Goal: Information Seeking & Learning: Learn about a topic

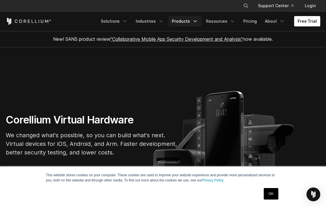
click at [189, 22] on link "Products" at bounding box center [184, 21] width 33 height 10
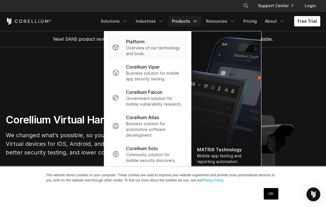
click at [158, 55] on p "Overview of our technology and tools." at bounding box center [154, 50] width 57 height 11
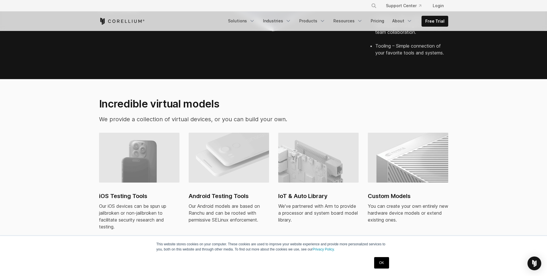
scroll to position [344, 0]
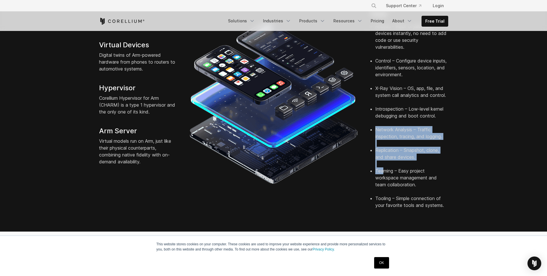
drag, startPoint x: 376, startPoint y: 123, endPoint x: 386, endPoint y: 162, distance: 39.9
click at [326, 162] on ul "Access – Root or jailbreak devices instantly, no need to add code or use securi…" at bounding box center [408, 116] width 79 height 186
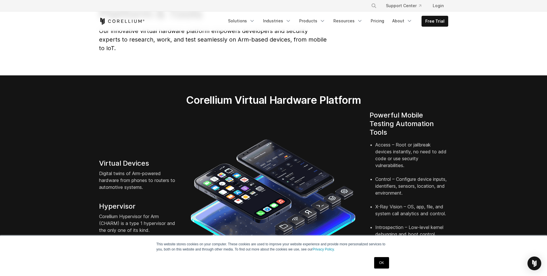
scroll to position [29, 0]
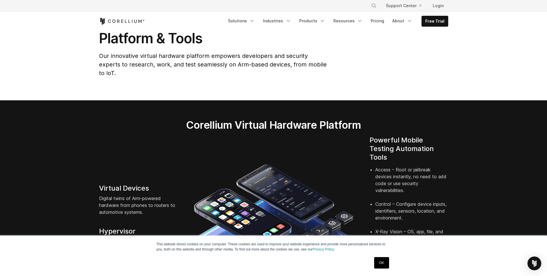
click at [326, 166] on li "Access – Root or jailbreak devices instantly, no need to add code or use securi…" at bounding box center [411, 183] width 73 height 34
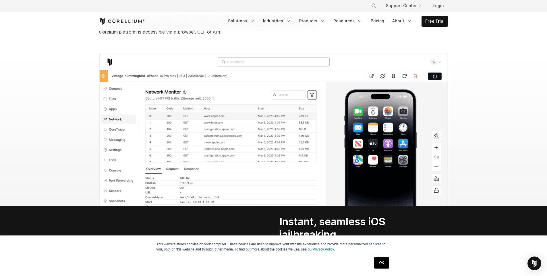
scroll to position [603, 0]
